Goal: Register for event/course

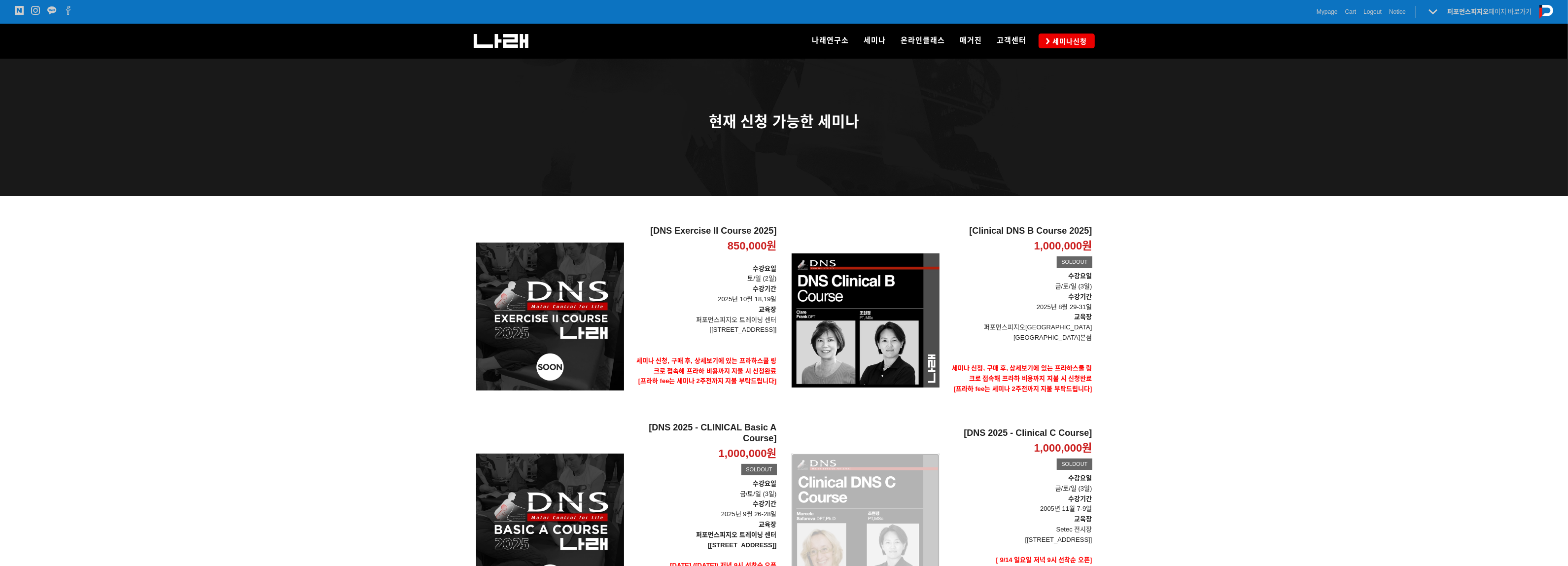
click at [852, 506] on div "[DNS 2025 - Clinical C Course] 1,000,000원 TIME SALE SOLDOUT" at bounding box center [865, 527] width 148 height 210
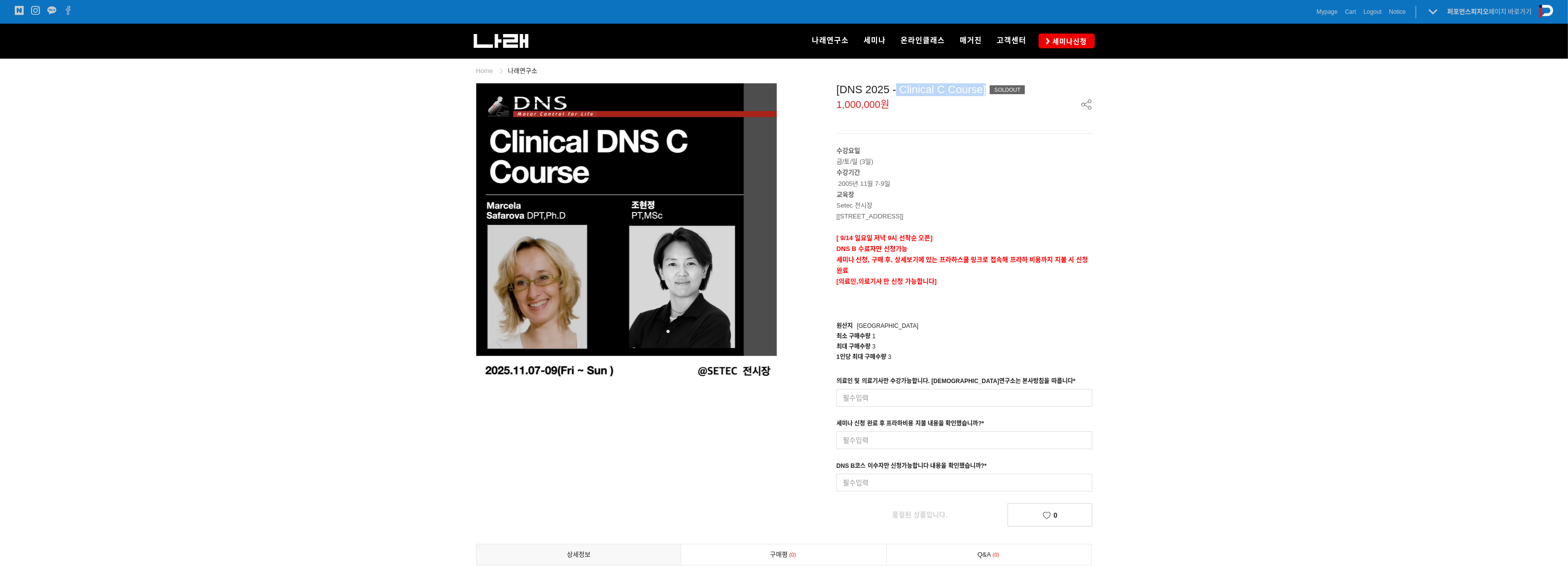
drag, startPoint x: 895, startPoint y: 90, endPoint x: 985, endPoint y: 89, distance: 90.0
click at [985, 89] on div "[DNS 2025 - Clinical C Course] SOLDOUT" at bounding box center [964, 90] width 256 height 13
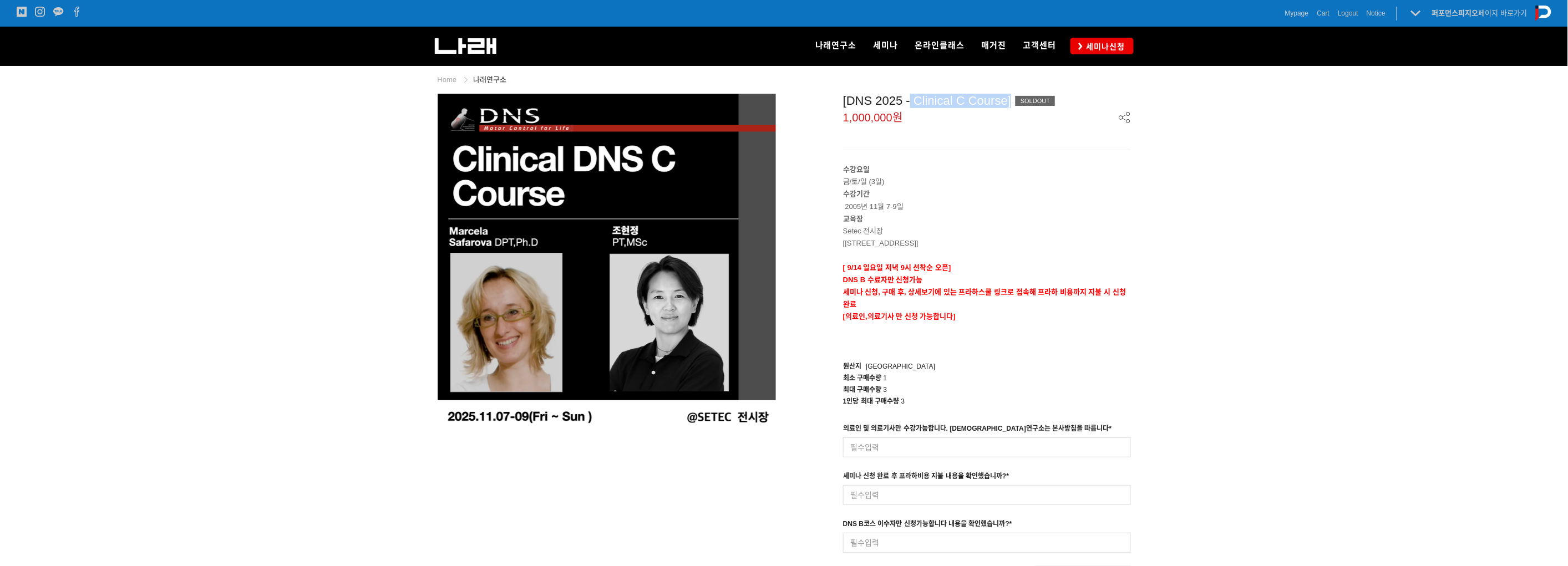
copy div "Clinical C Course]"
drag, startPoint x: 386, startPoint y: 311, endPoint x: 392, endPoint y: 301, distance: 11.7
